Goal: Transaction & Acquisition: Purchase product/service

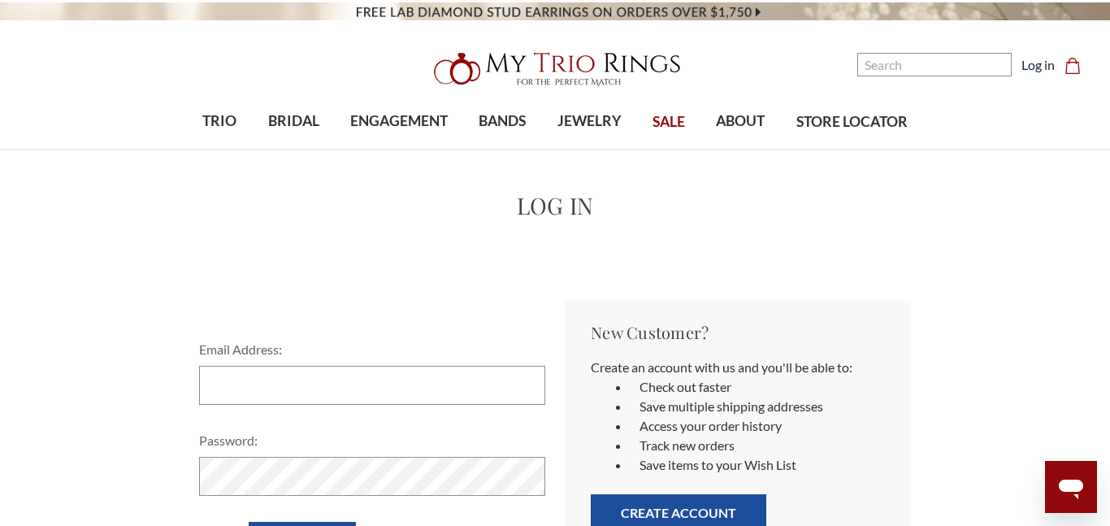
scroll to position [84, 0]
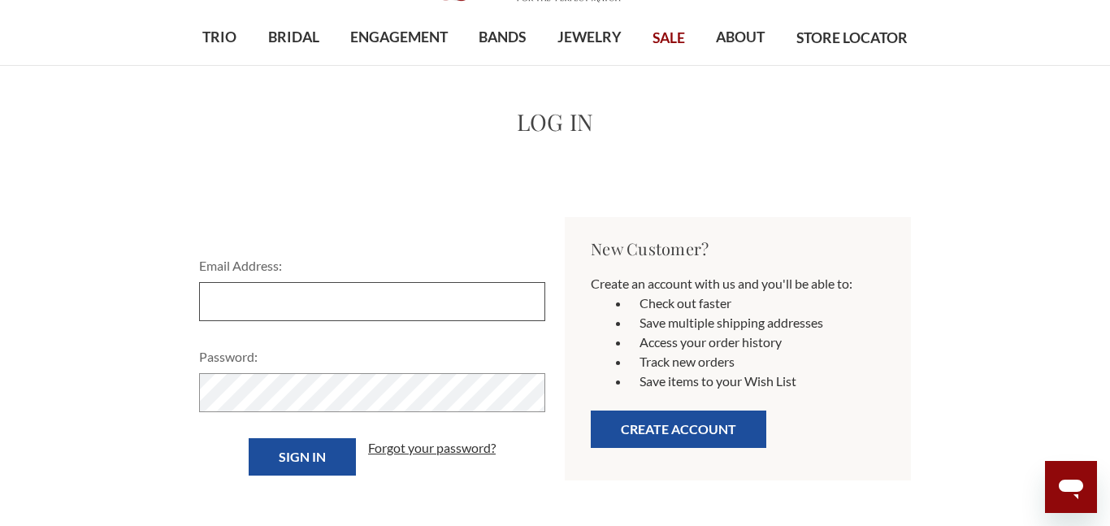
type input "[EMAIL_ADDRESS][DOMAIN_NAME]"
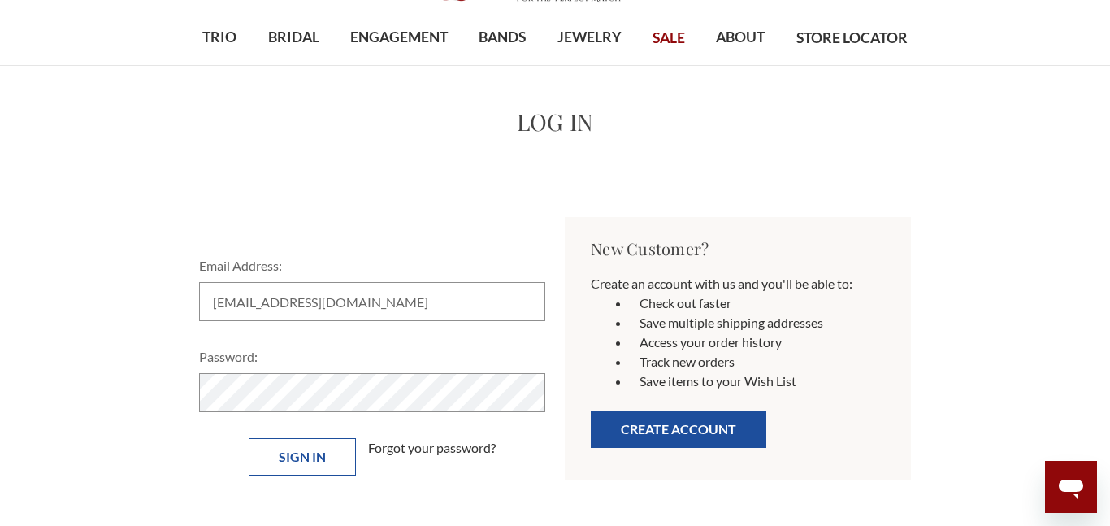
click at [302, 461] on input "Sign in" at bounding box center [302, 456] width 107 height 37
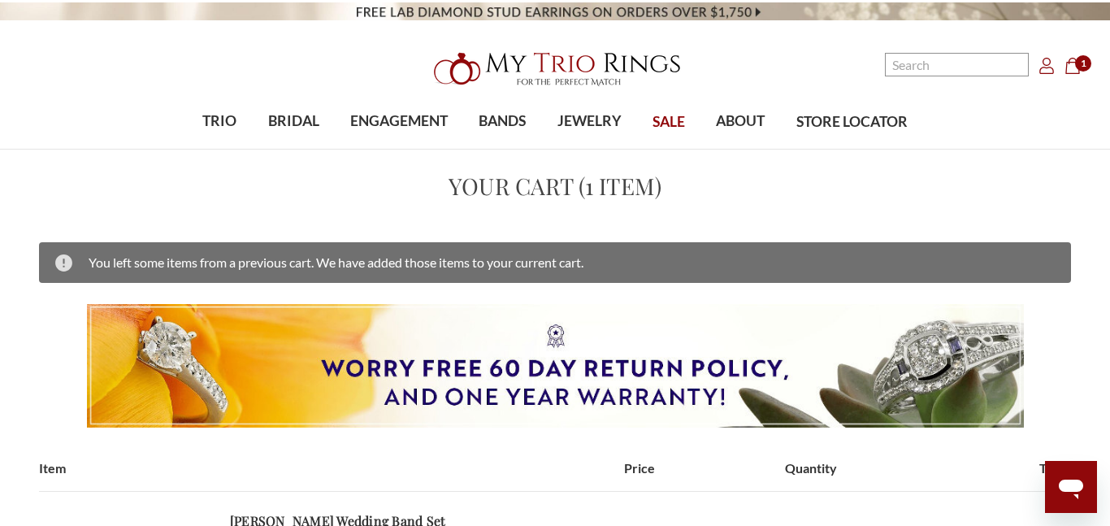
click at [1081, 78] on nav "Search Search Search Account Account Cart Cart 1" at bounding box center [945, 55] width 310 height 110
click at [1080, 67] on span "1" at bounding box center [1083, 63] width 16 height 16
